Goal: Information Seeking & Learning: Find specific fact

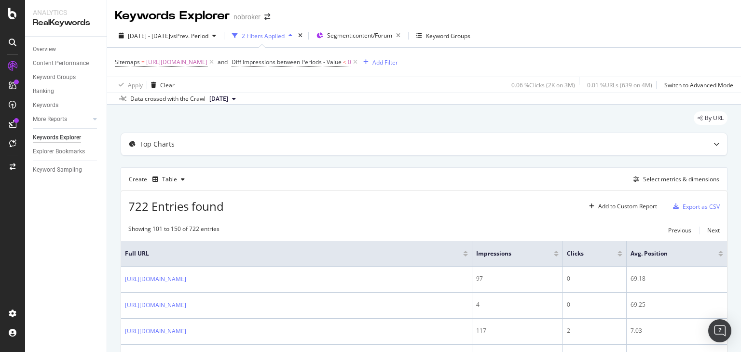
click at [207, 55] on span "[URL][DOMAIN_NAME]" at bounding box center [176, 62] width 61 height 14
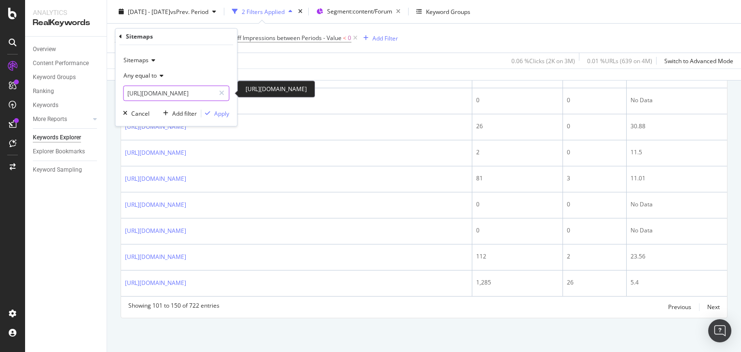
click at [175, 95] on input "[URL][DOMAIN_NAME]" at bounding box center [168, 93] width 91 height 15
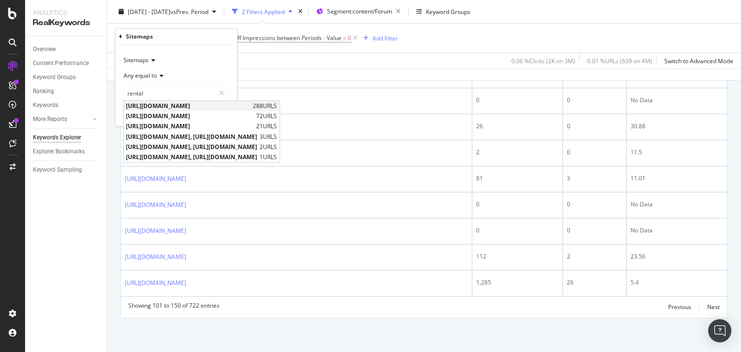
click at [216, 108] on span "[URL][DOMAIN_NAME]" at bounding box center [188, 106] width 124 height 8
type input "[URL][DOMAIN_NAME]"
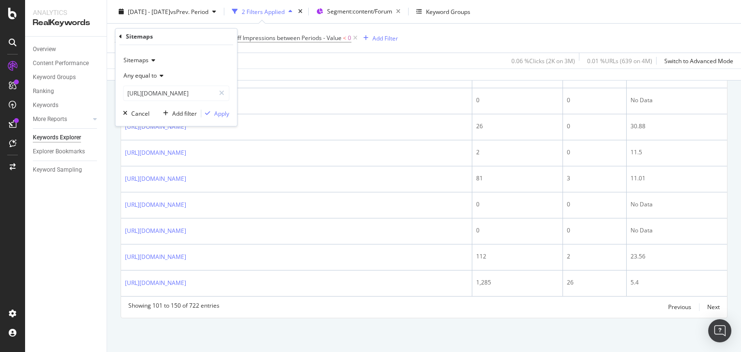
click at [219, 108] on div "Sitemaps Any equal to [URL][DOMAIN_NAME] [URL][DOMAIN_NAME] Cancel Add filter A…" at bounding box center [176, 85] width 122 height 81
click at [218, 115] on div "Apply" at bounding box center [221, 113] width 15 height 8
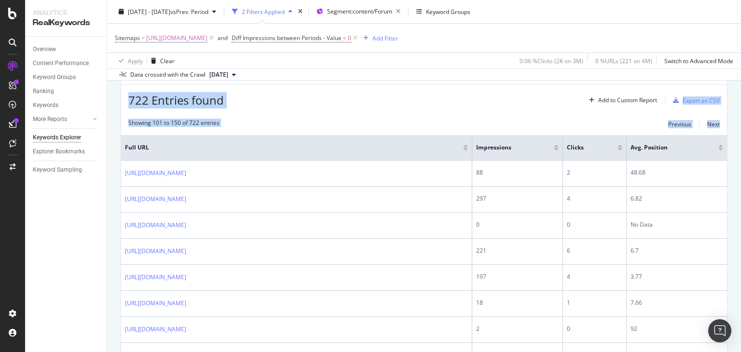
scroll to position [100, 0]
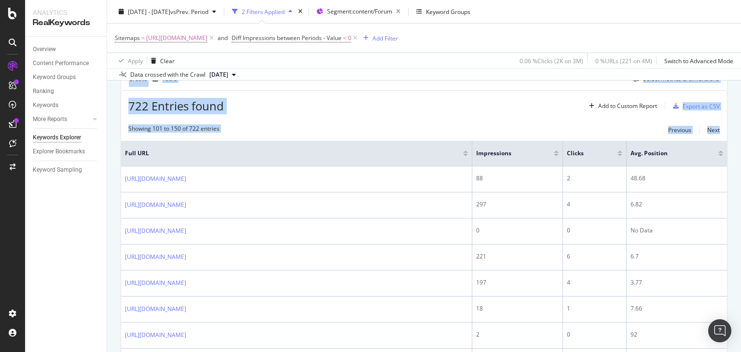
drag, startPoint x: 740, startPoint y: 291, endPoint x: 739, endPoint y: 54, distance: 237.3
click at [739, 54] on div "Keywords Explorer nobroker [DATE] - [DATE] vs Prev. Period 2 Filters Applied Se…" at bounding box center [424, 176] width 634 height 352
click at [435, 107] on div "722 Entries found Add to Custom Report Export as CSV" at bounding box center [424, 103] width 606 height 24
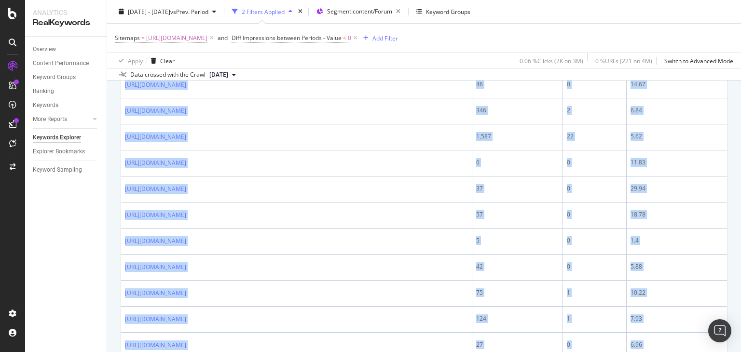
scroll to position [1303, 0]
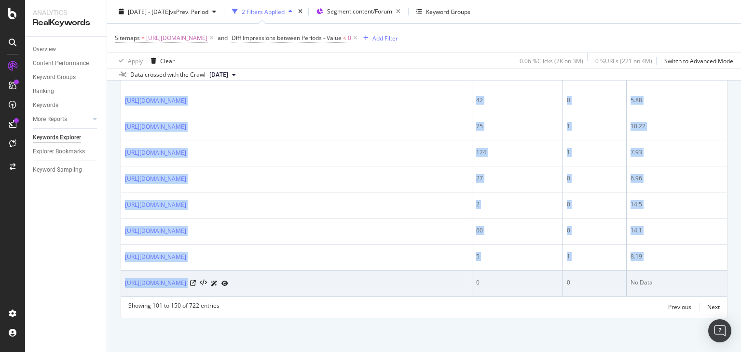
drag, startPoint x: 122, startPoint y: 168, endPoint x: 434, endPoint y: 287, distance: 334.1
copy tbody "[URL][DOMAIN_NAME] 88 2 48.68 [URL][DOMAIN_NAME] 297 4 6.82 [URL][DOMAIN_NAME] …"
